Goal: Transaction & Acquisition: Purchase product/service

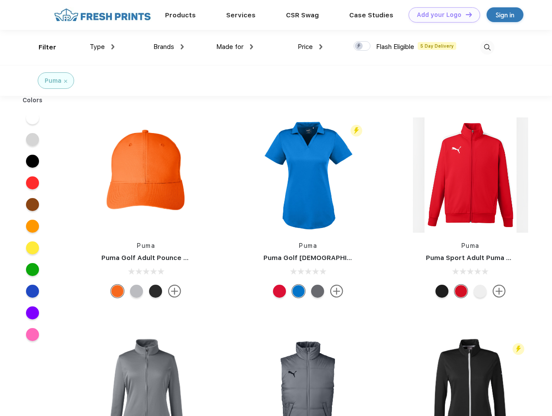
click at [441, 15] on link "Add your Logo Design Tool" at bounding box center [445, 14] width 72 height 15
click at [0, 0] on div "Design Tool" at bounding box center [0, 0] width 0 height 0
click at [465, 14] on link "Add your Logo Design Tool" at bounding box center [445, 14] width 72 height 15
click at [42, 47] on div "Filter" at bounding box center [48, 47] width 18 height 10
click at [102, 47] on span "Type" at bounding box center [97, 47] width 15 height 8
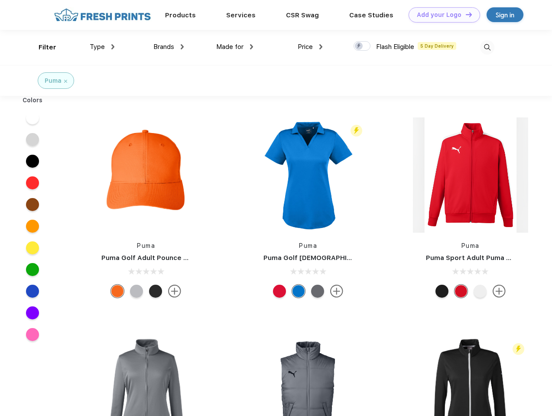
click at [169, 47] on span "Brands" at bounding box center [163, 47] width 21 height 8
click at [235, 47] on span "Made for" at bounding box center [229, 47] width 27 height 8
click at [310, 47] on span "Price" at bounding box center [305, 47] width 15 height 8
click at [362, 46] on div at bounding box center [362, 46] width 17 height 10
click at [359, 46] on input "checkbox" at bounding box center [357, 44] width 6 height 6
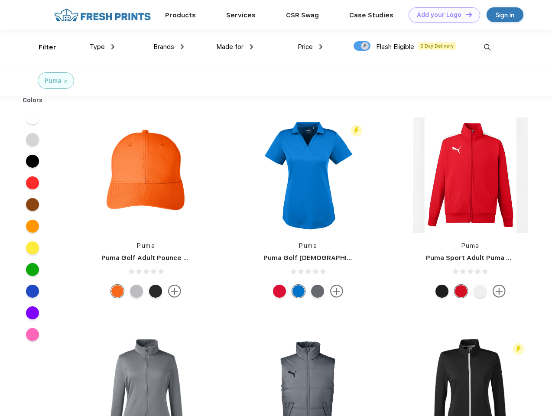
click at [487, 47] on img at bounding box center [487, 47] width 14 height 14
